Goal: Task Accomplishment & Management: Use online tool/utility

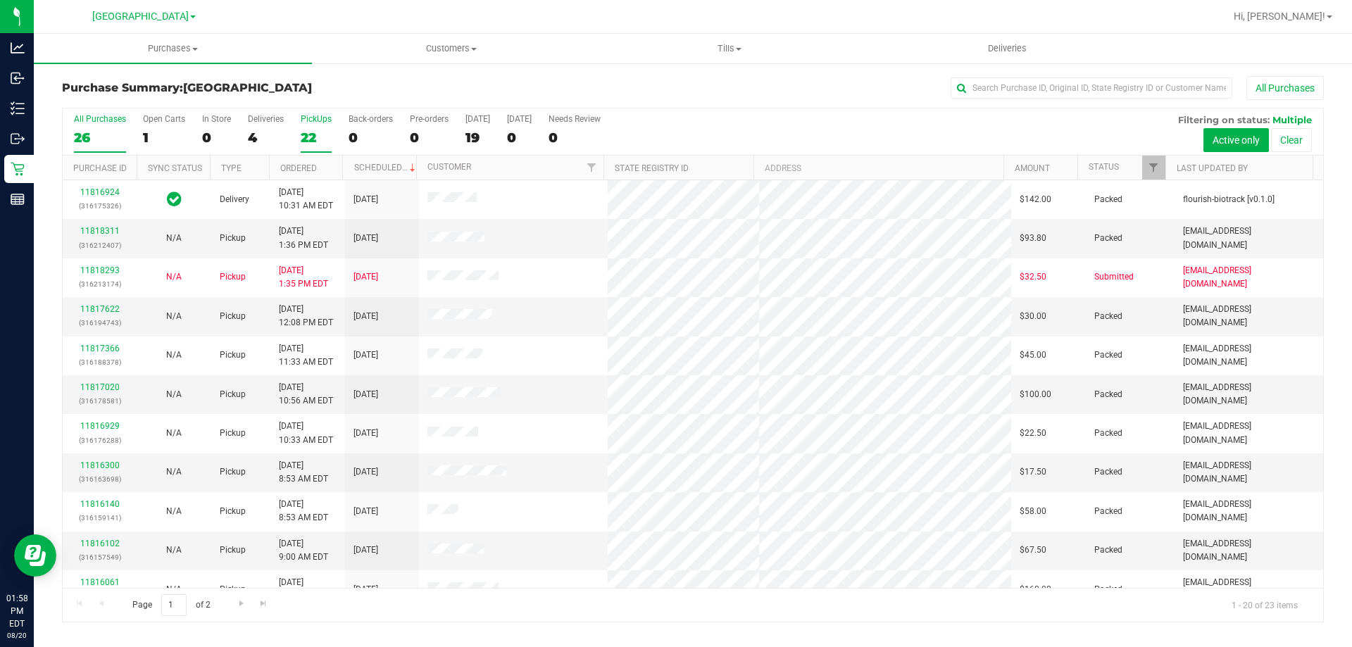
click at [311, 132] on div "22" at bounding box center [316, 138] width 31 height 16
click at [0, 0] on input "PickUps 22" at bounding box center [0, 0] width 0 height 0
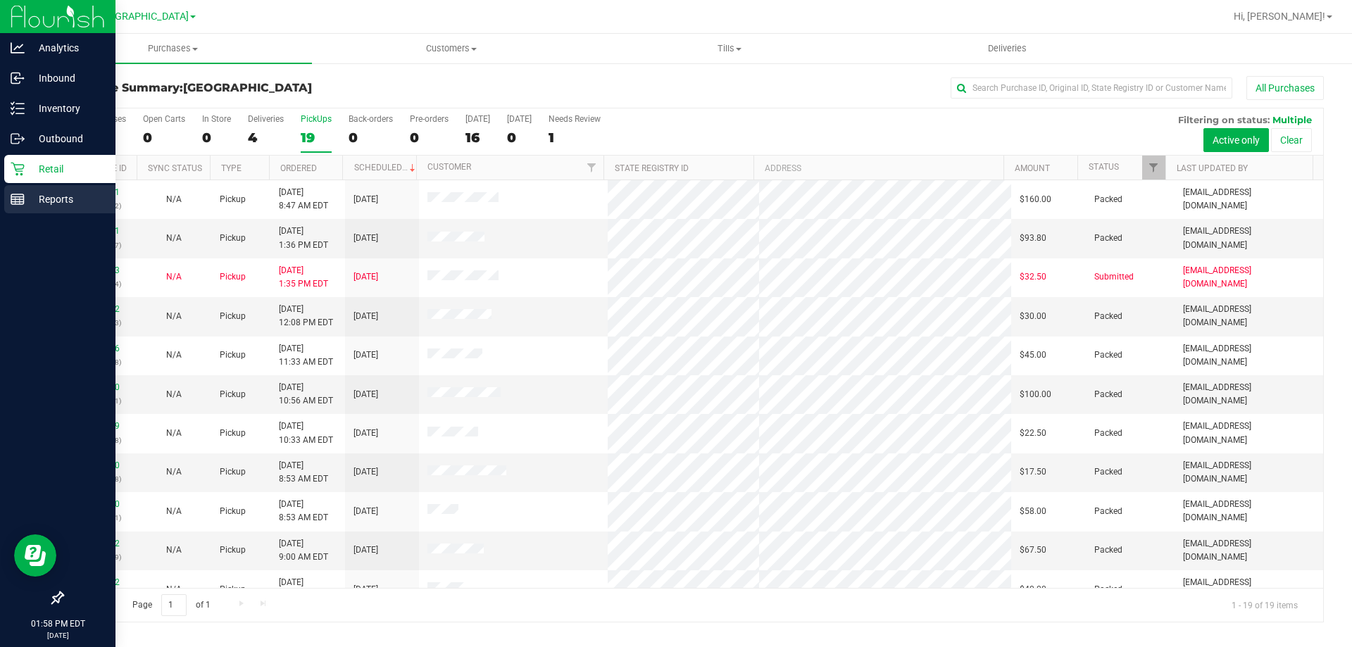
click at [18, 201] on icon at bounding box center [18, 199] width 14 height 14
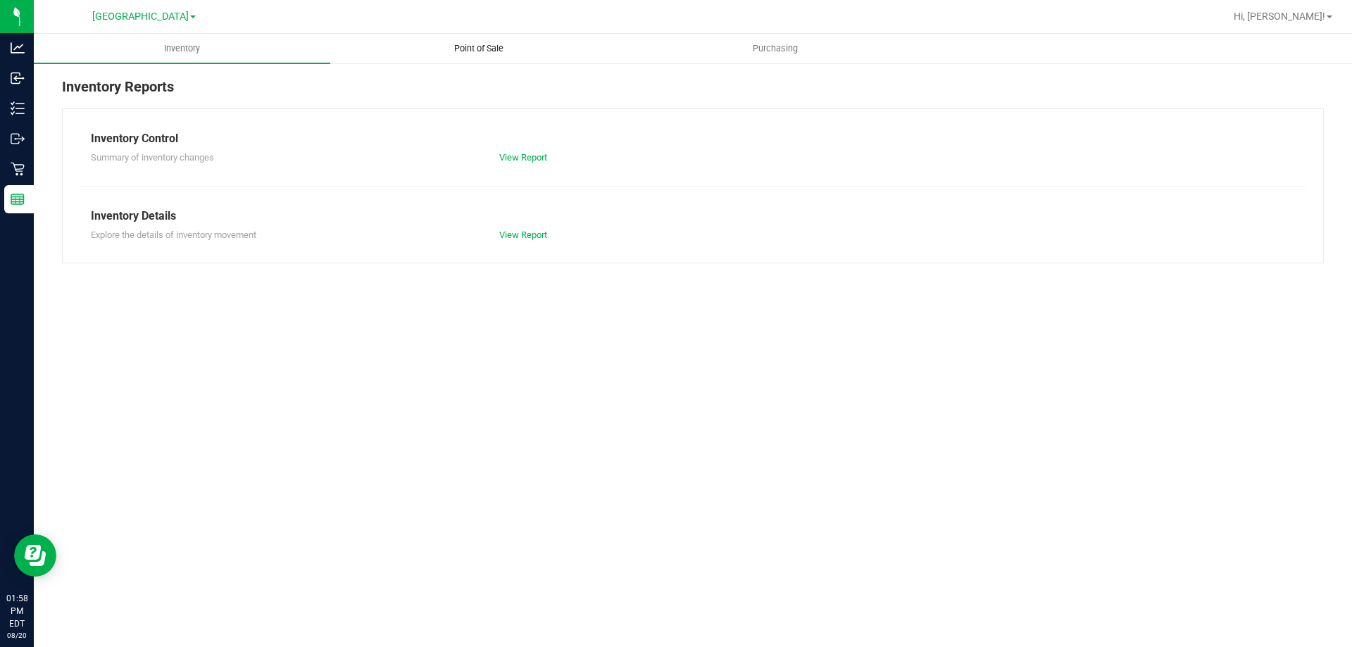
click at [458, 50] on span "Point of Sale" at bounding box center [478, 48] width 87 height 13
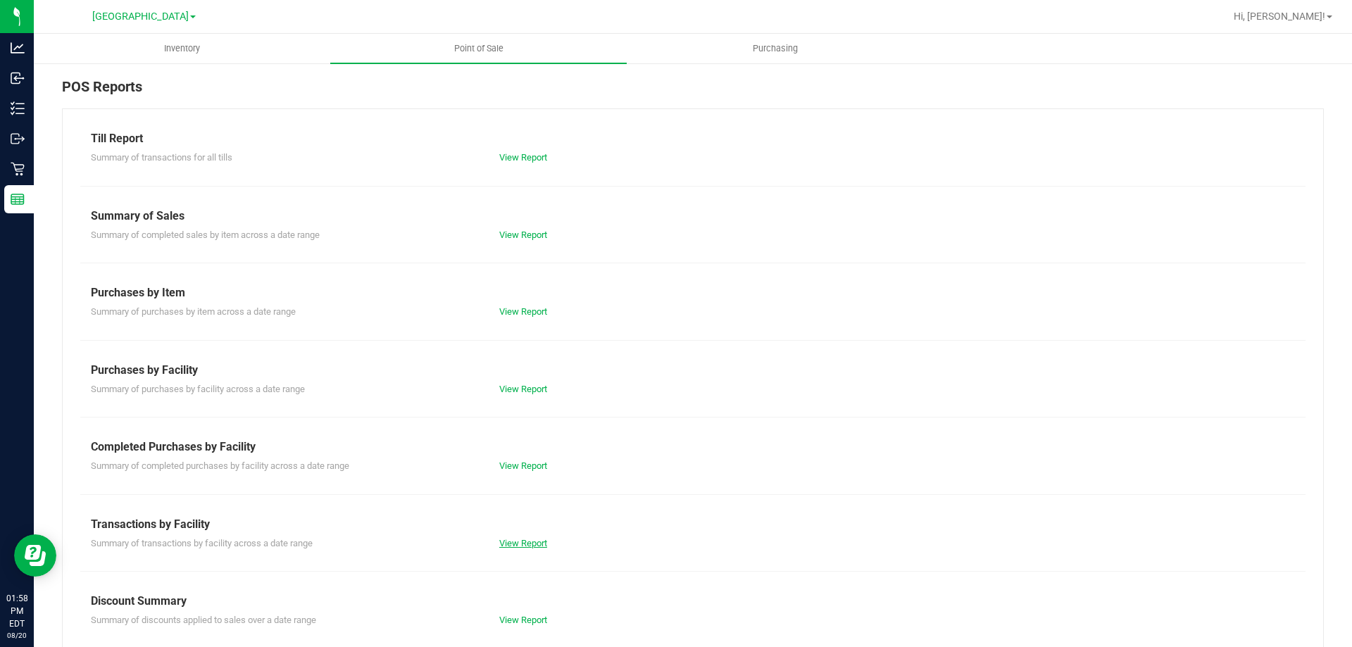
click at [534, 541] on link "View Report" at bounding box center [523, 543] width 48 height 11
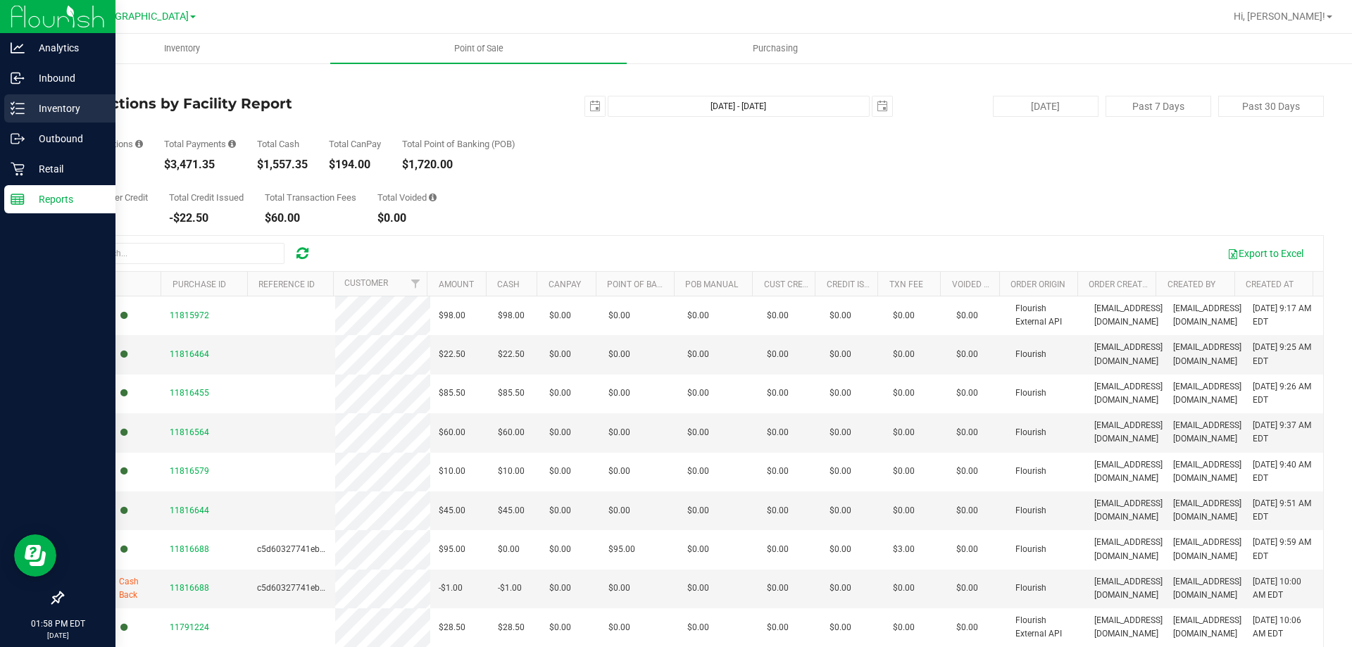
click at [0, 110] on link "Inventory" at bounding box center [57, 109] width 115 height 30
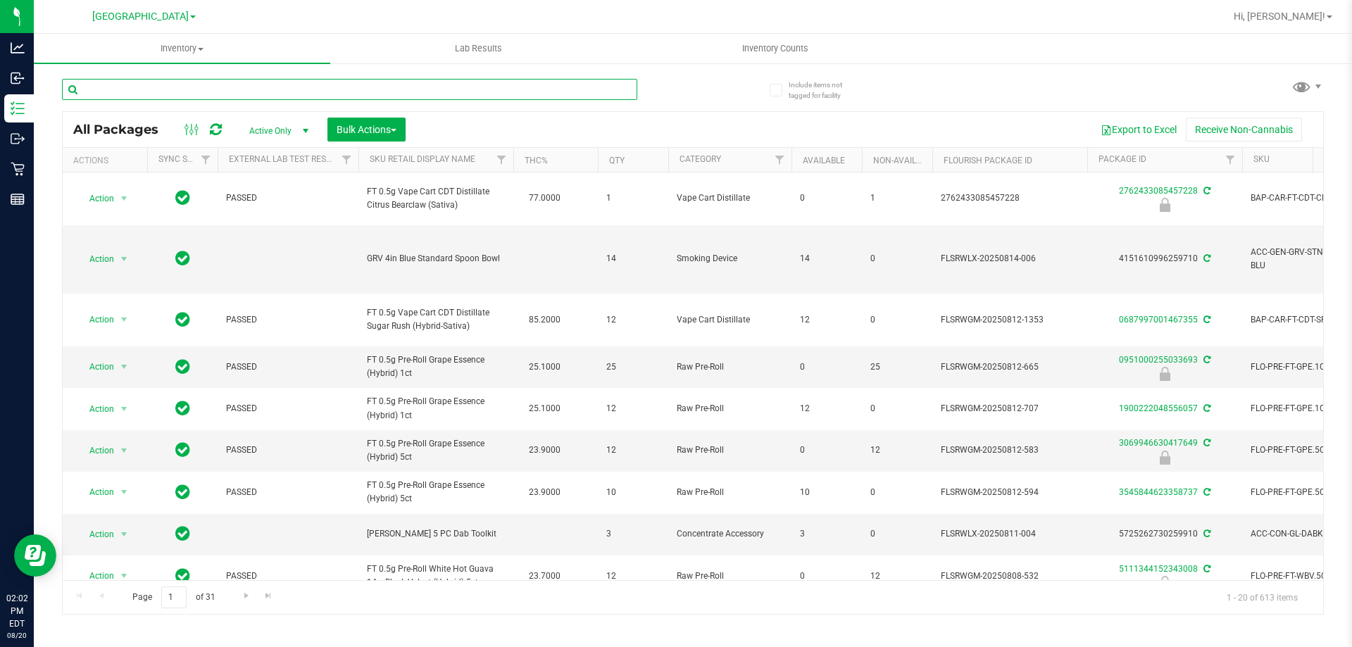
click at [294, 80] on input "text" at bounding box center [349, 89] width 575 height 21
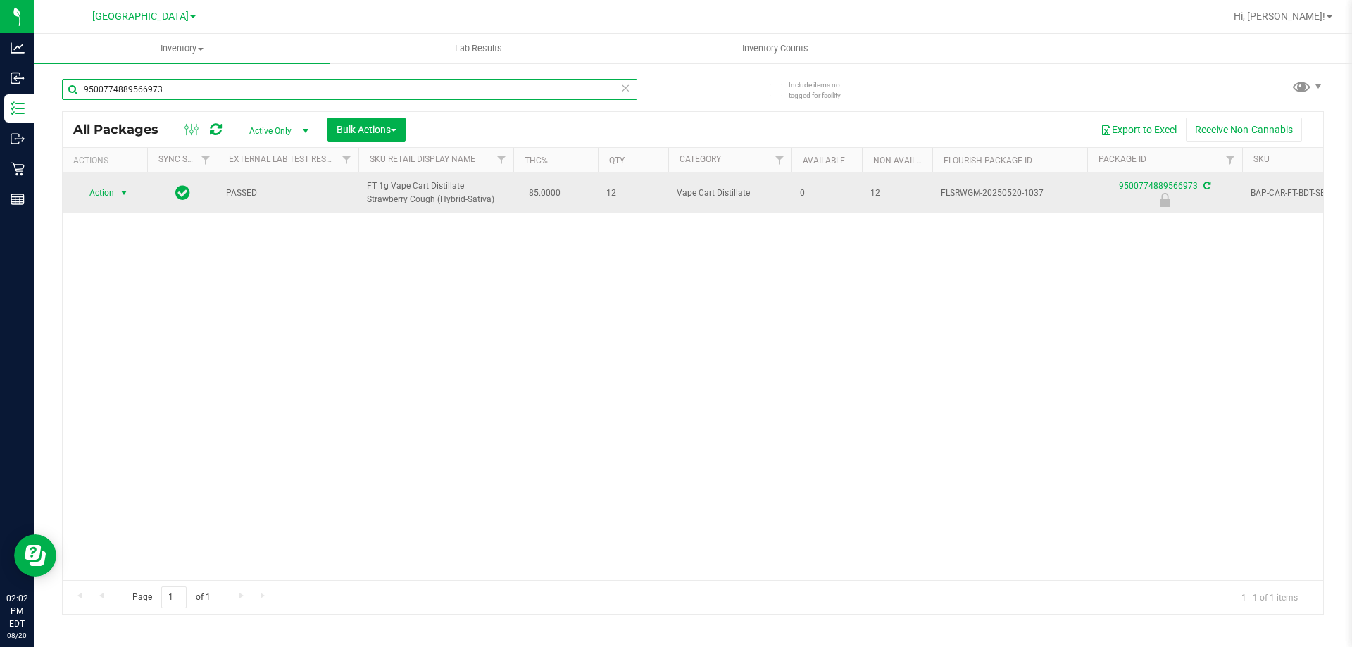
type input "9500774889566973"
click at [112, 194] on span "Action" at bounding box center [96, 193] width 38 height 20
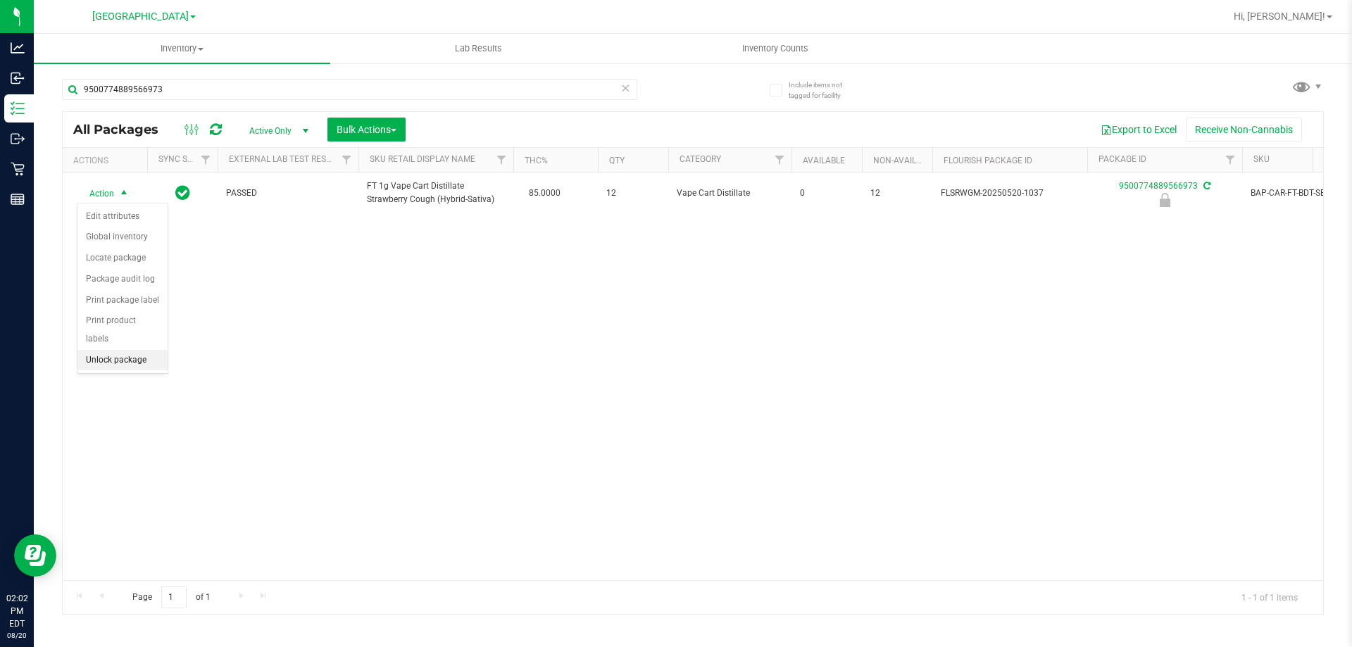
click at [137, 350] on li "Unlock package" at bounding box center [122, 360] width 90 height 21
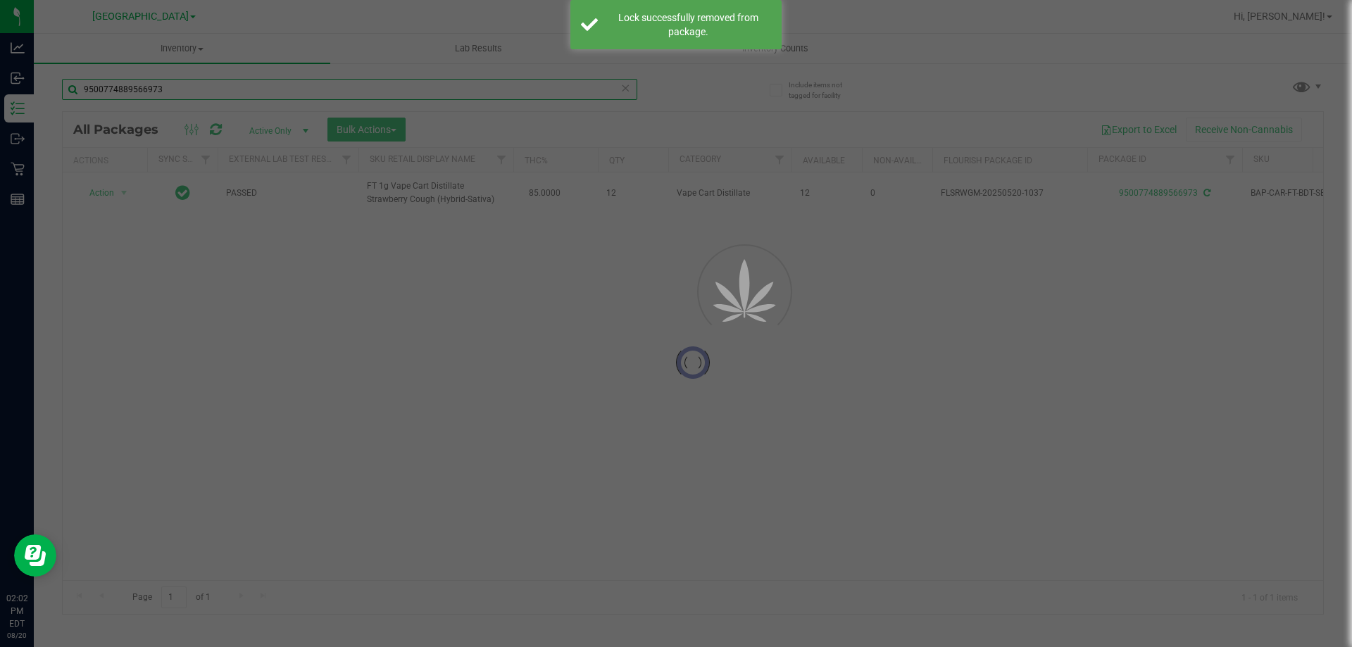
click at [192, 93] on input "9500774889566973" at bounding box center [349, 89] width 575 height 21
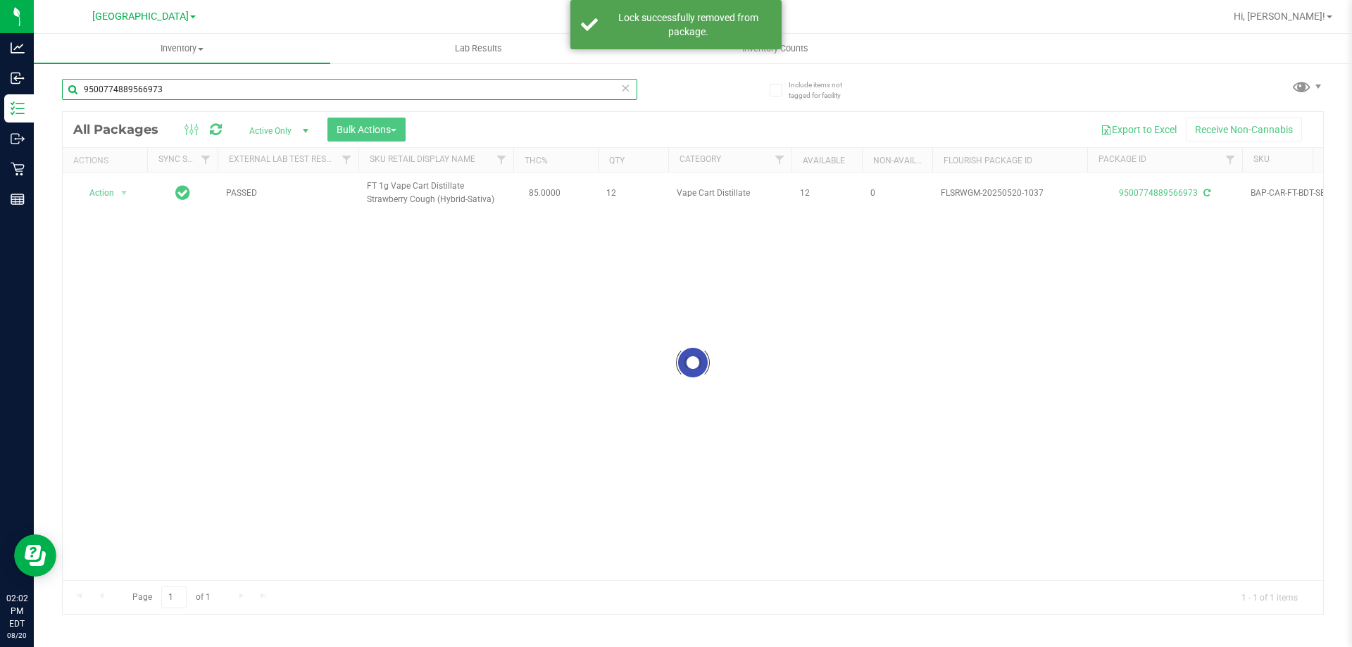
click at [192, 93] on input "9500774889566973" at bounding box center [349, 89] width 575 height 21
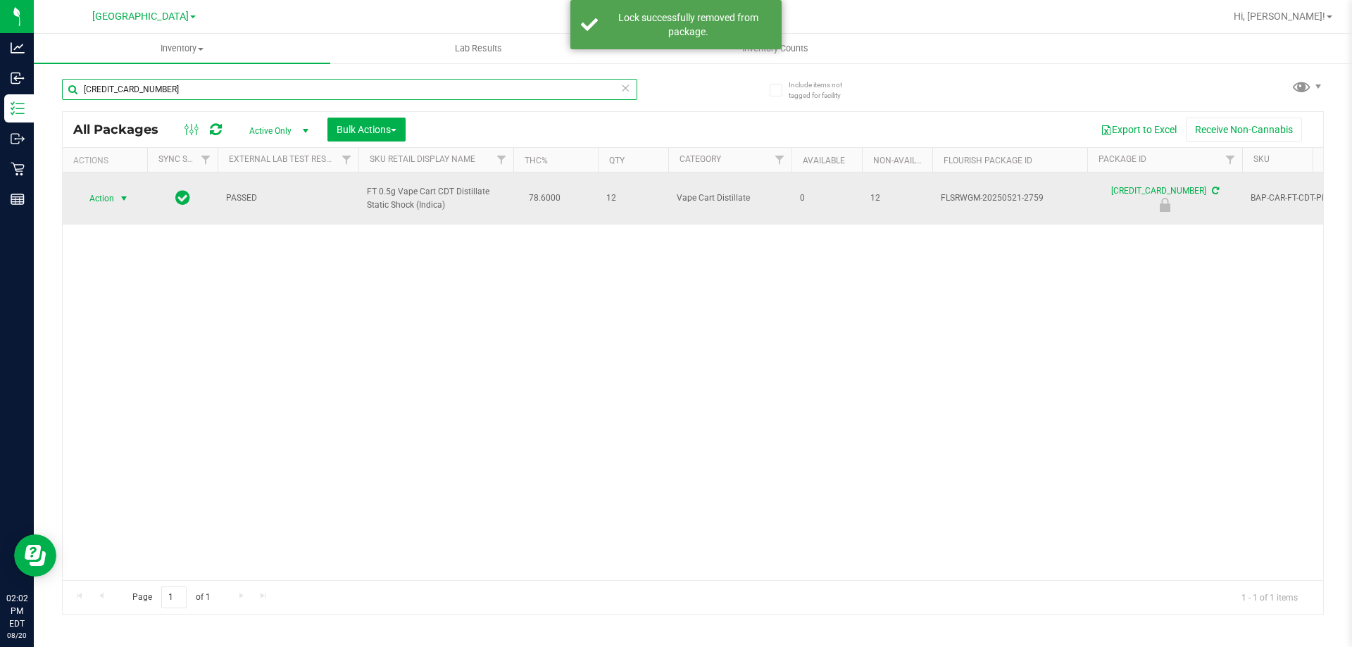
type input "[CREDIT_CARD_NUMBER]"
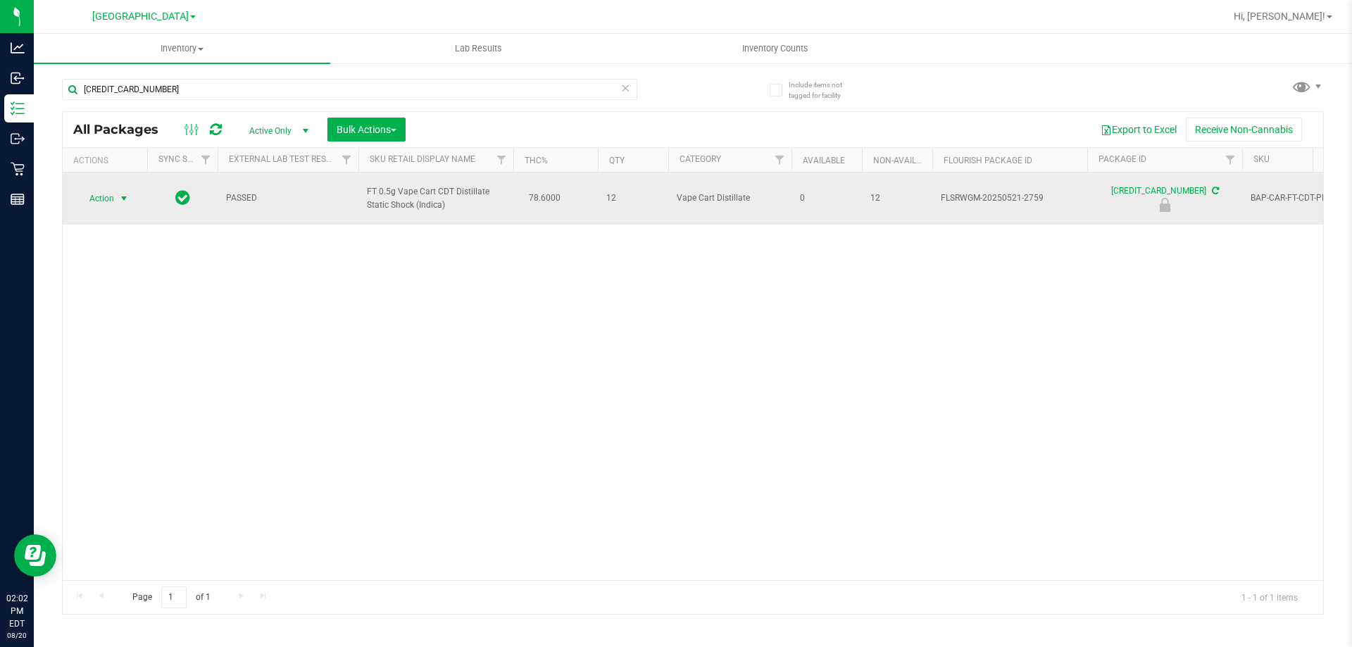
click at [106, 199] on span "Action" at bounding box center [96, 199] width 38 height 20
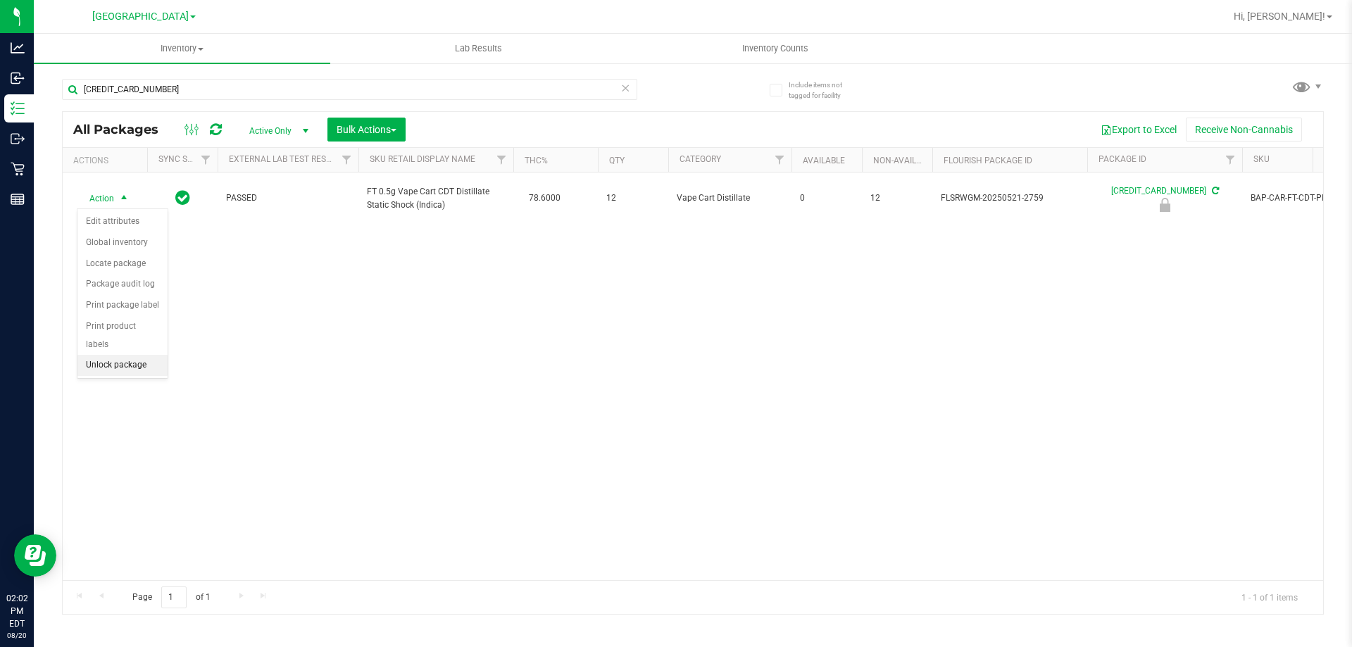
click at [129, 355] on li "Unlock package" at bounding box center [122, 365] width 90 height 21
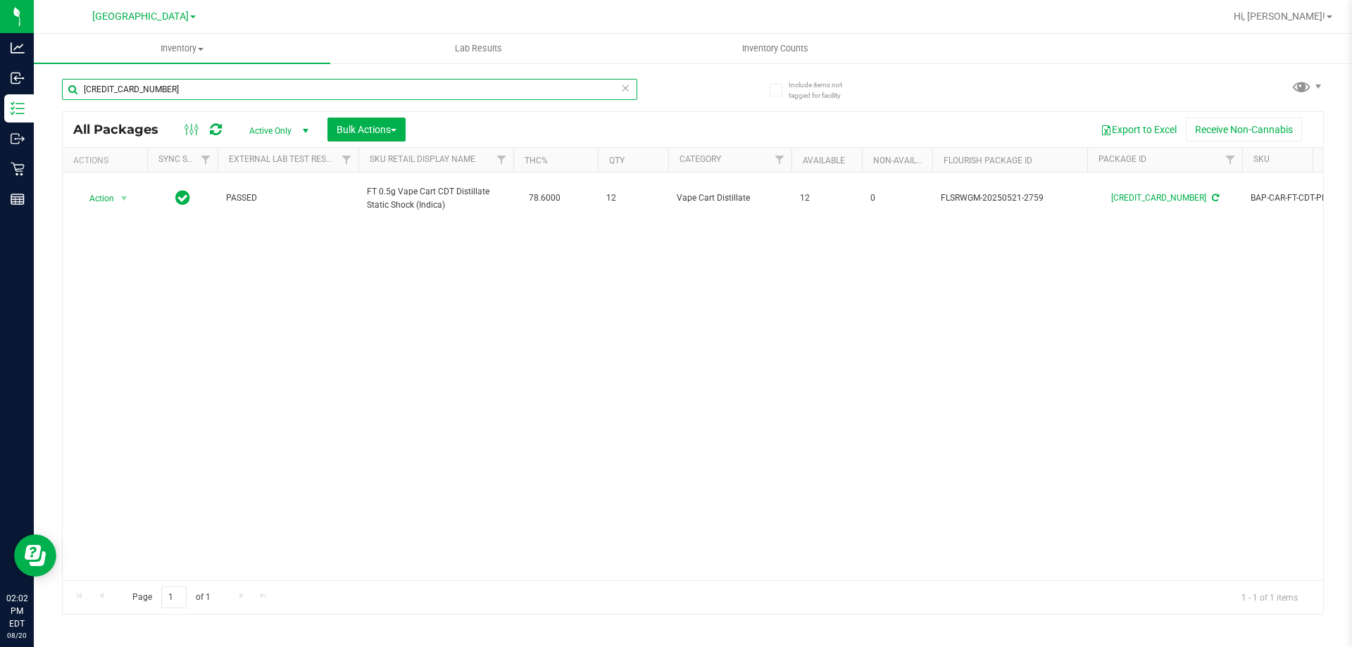
click at [201, 92] on input "[CREDIT_CARD_NUMBER]" at bounding box center [349, 89] width 575 height 21
type input "9500774889566973"
